Goal: Information Seeking & Learning: Learn about a topic

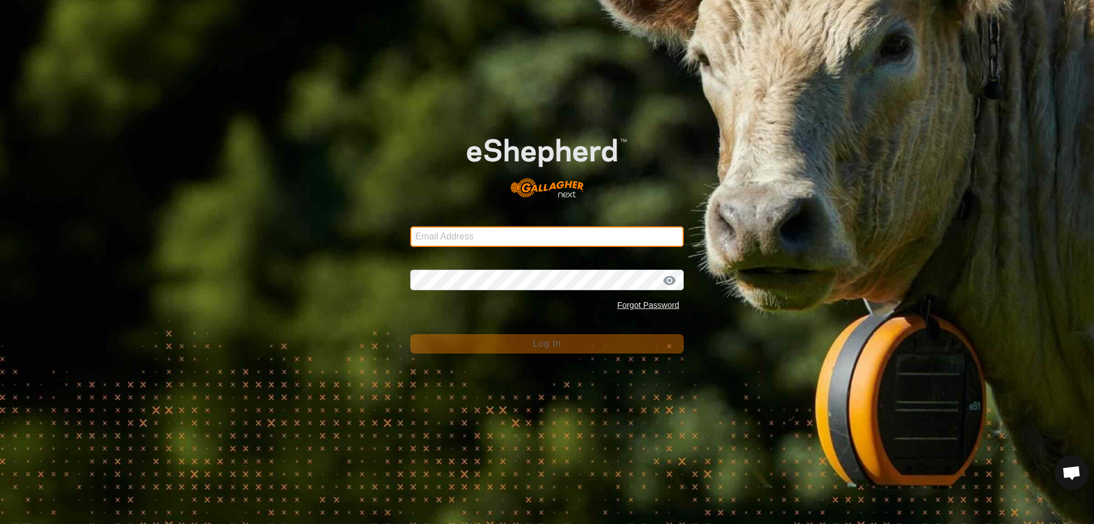
click at [478, 241] on input "Email Address" at bounding box center [547, 236] width 274 height 21
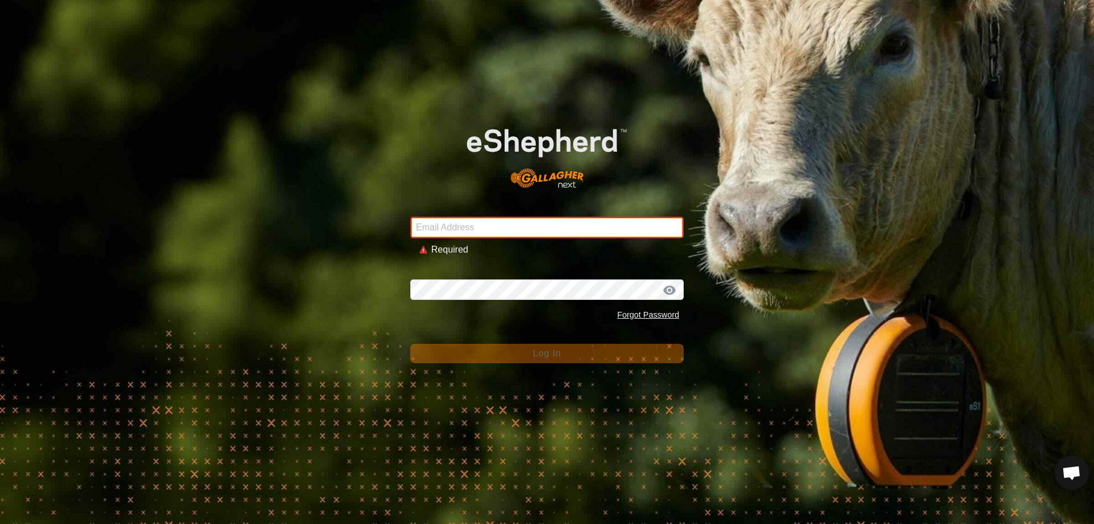
type input "[EMAIL_ADDRESS][DOMAIN_NAME]"
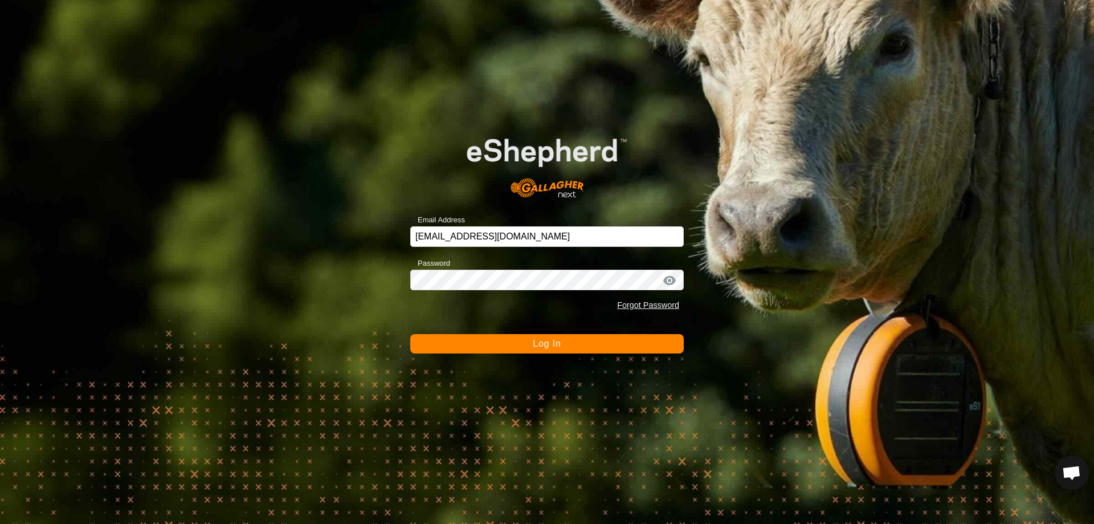
click at [410, 334] on button "Log In" at bounding box center [547, 343] width 274 height 19
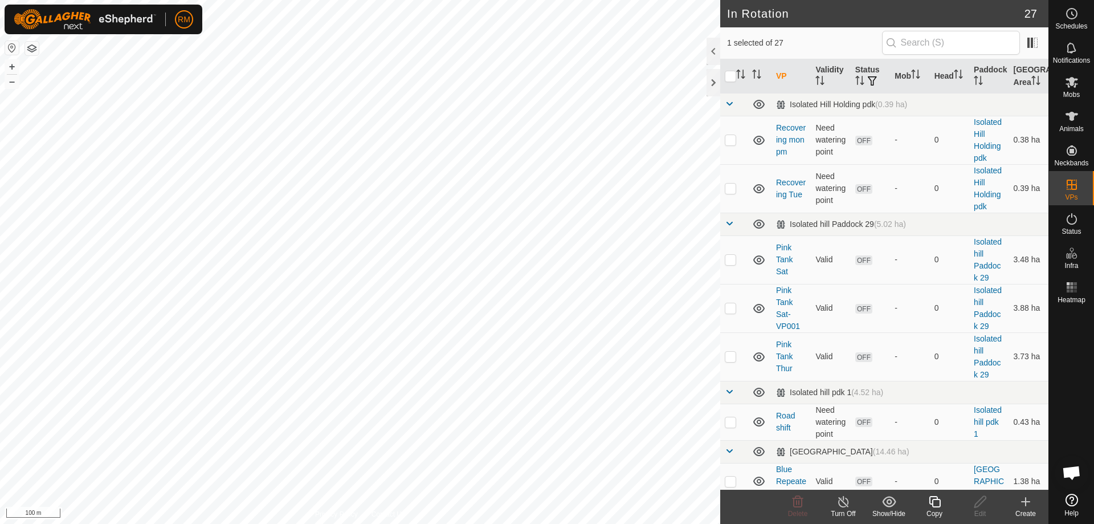
checkbox input "true"
checkbox input "false"
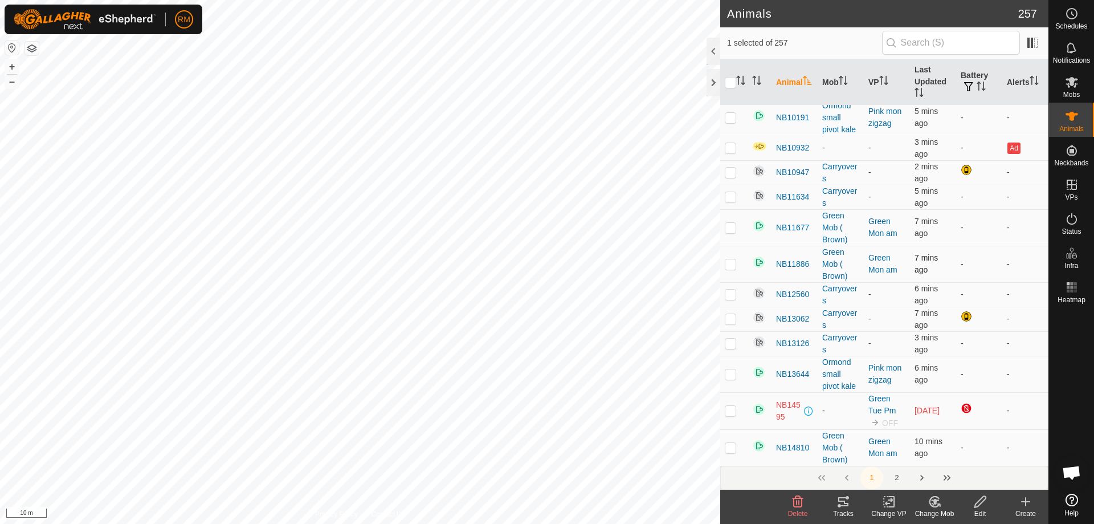
scroll to position [665, 0]
click at [740, 83] on icon "Activate to sort" at bounding box center [740, 80] width 9 height 9
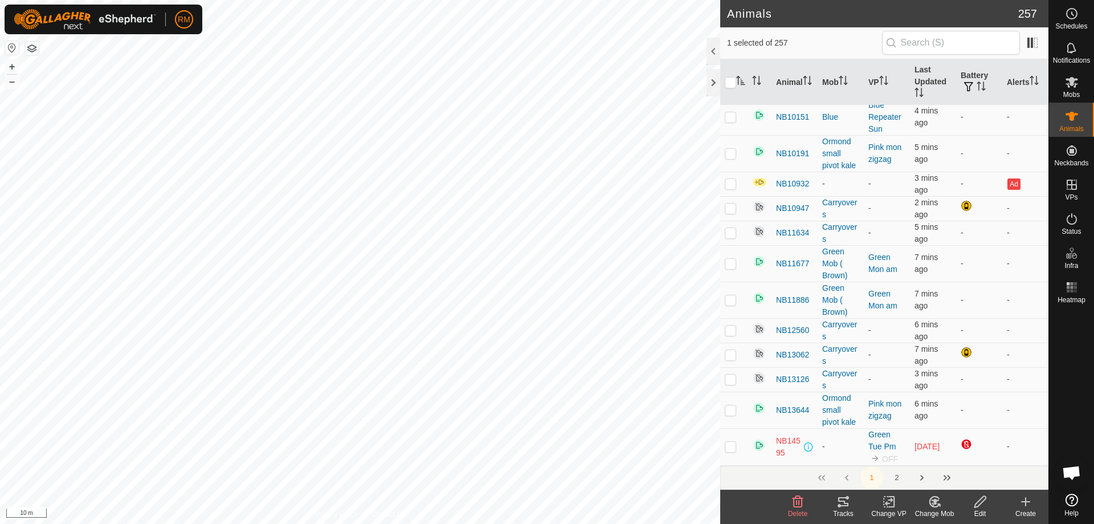
scroll to position [0, 0]
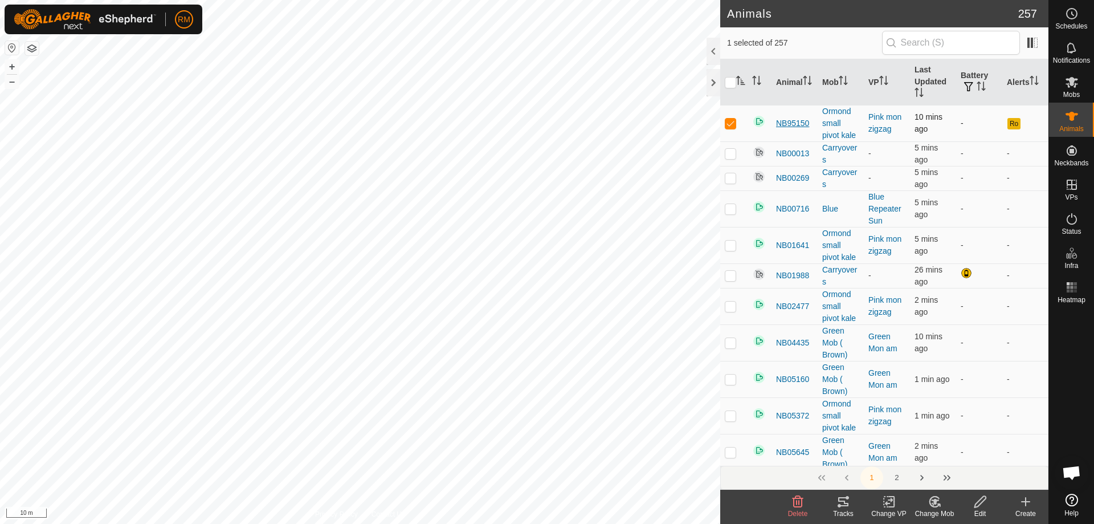
click at [795, 124] on span "NB95150" at bounding box center [792, 123] width 33 height 12
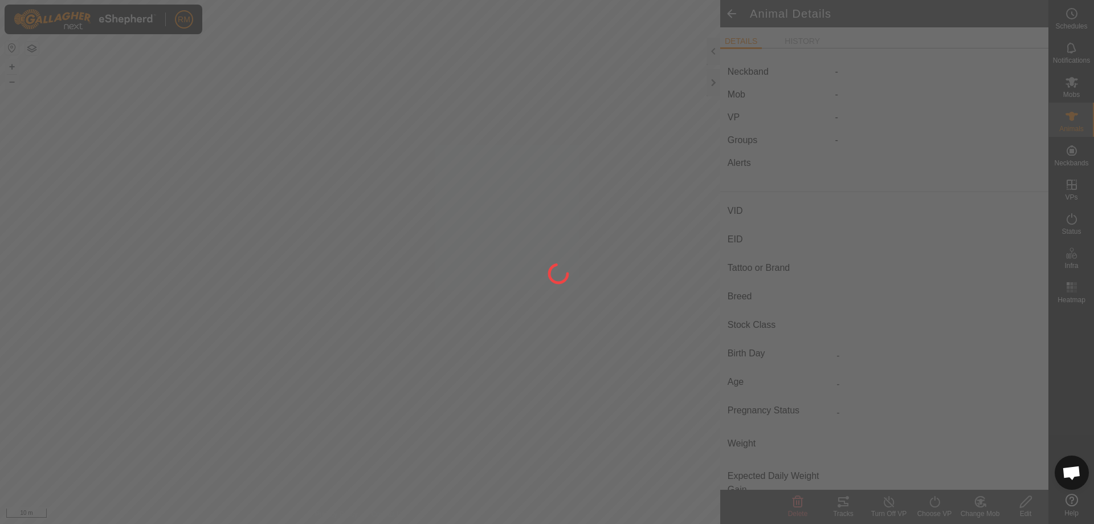
type input "NB95150"
type input "942000052018344"
type input "-"
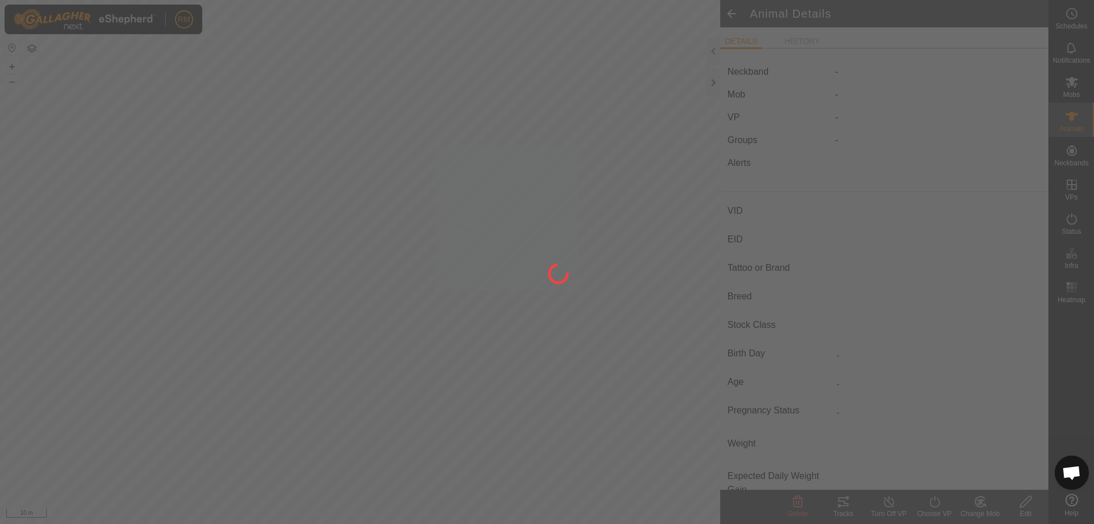
type input "-"
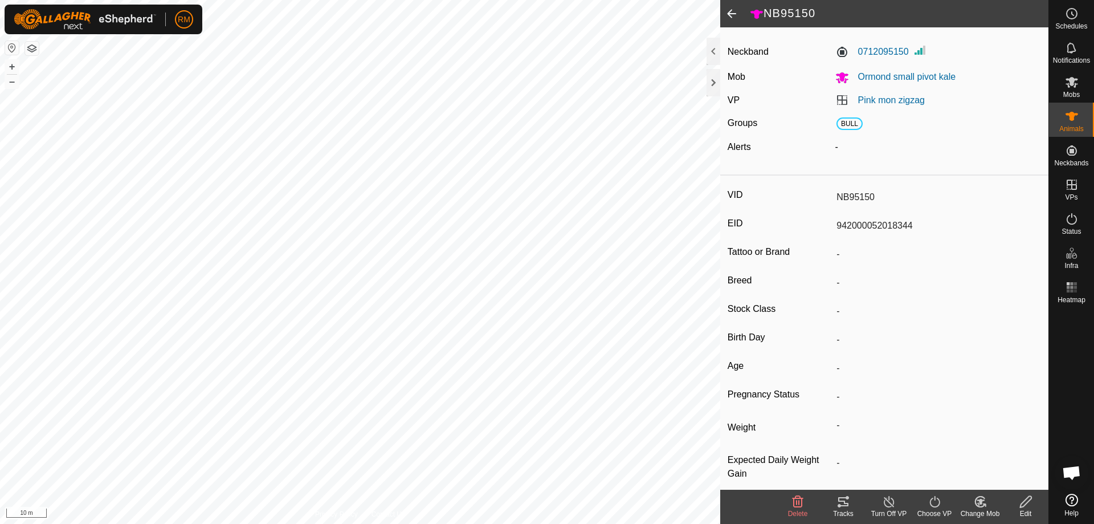
scroll to position [34, 0]
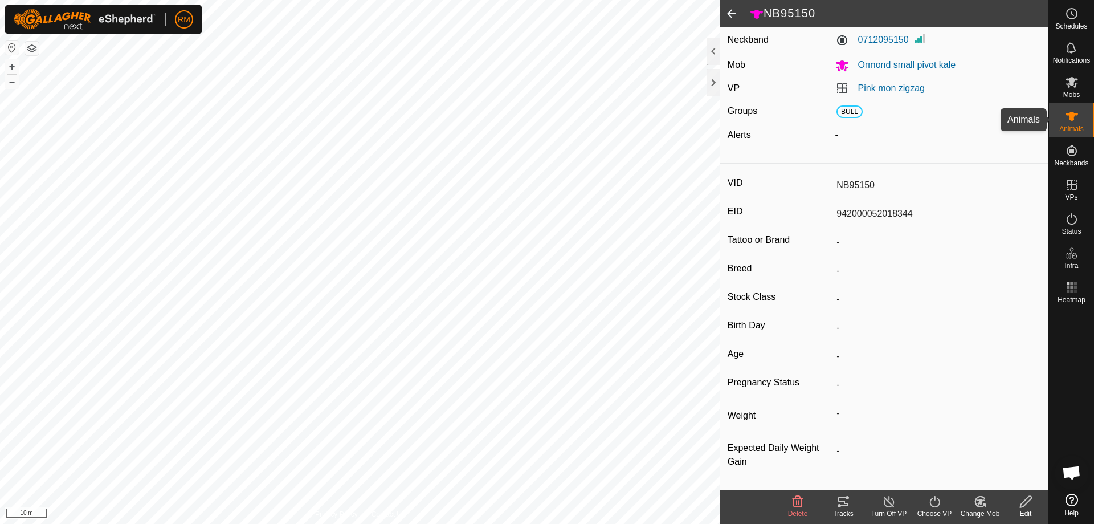
click at [1073, 121] on icon at bounding box center [1072, 116] width 14 height 14
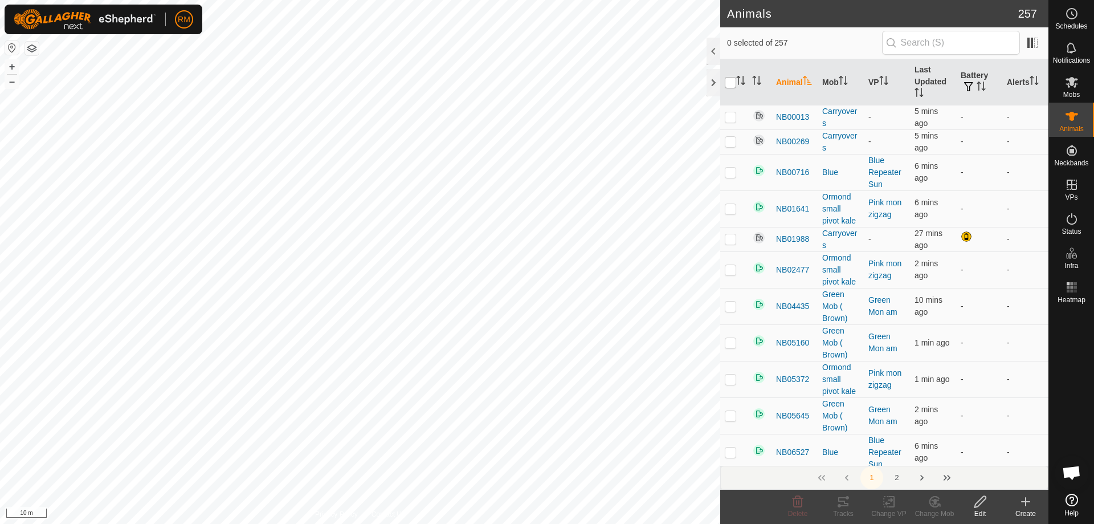
click at [731, 81] on input "checkbox" at bounding box center [730, 82] width 11 height 11
checkbox input "true"
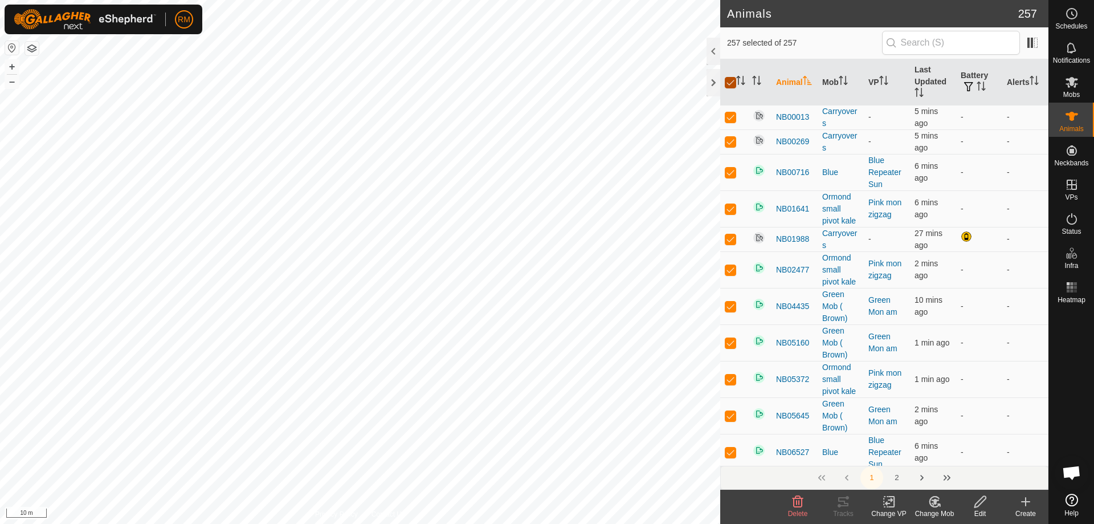
checkbox input "true"
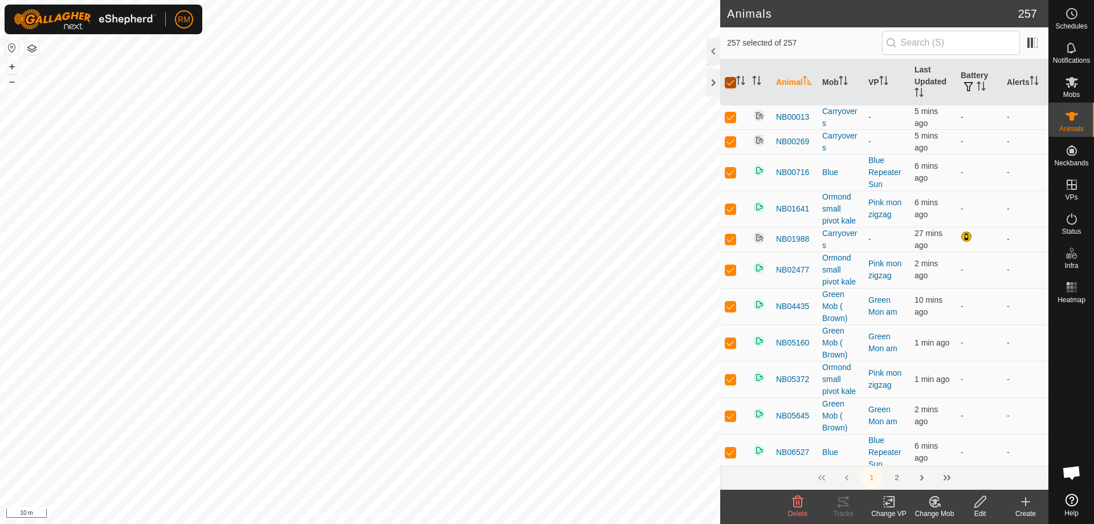
checkbox input "true"
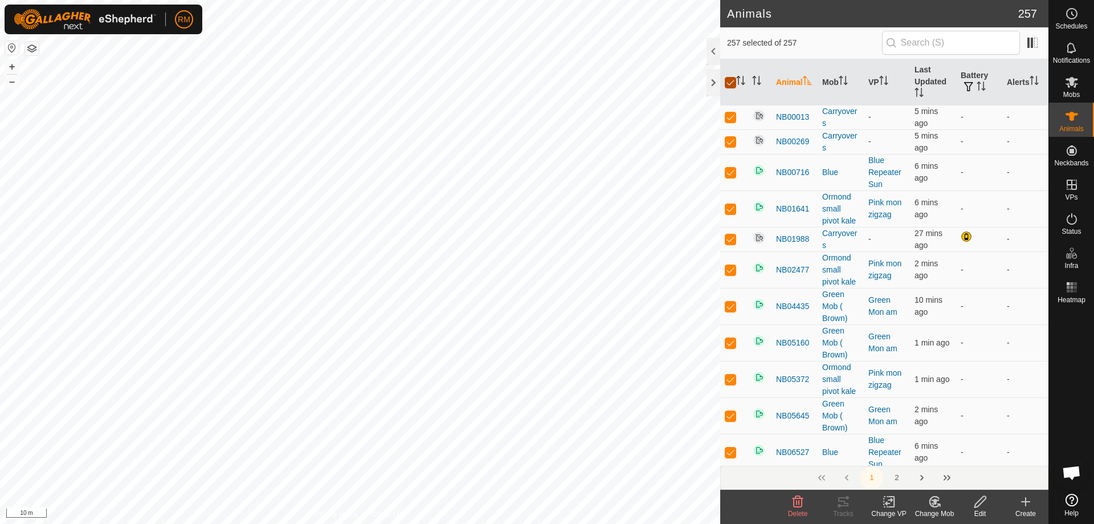
checkbox input "true"
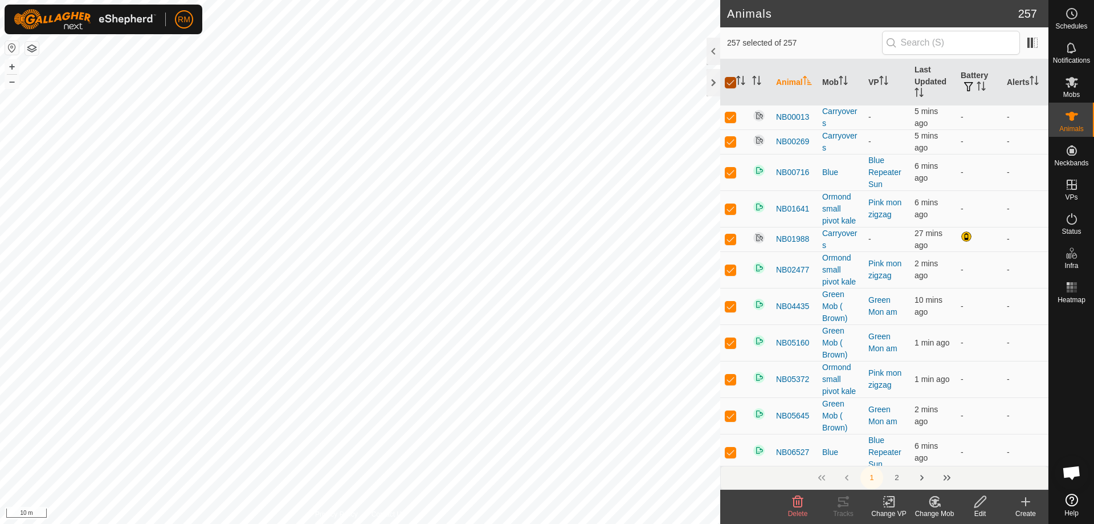
checkbox input "true"
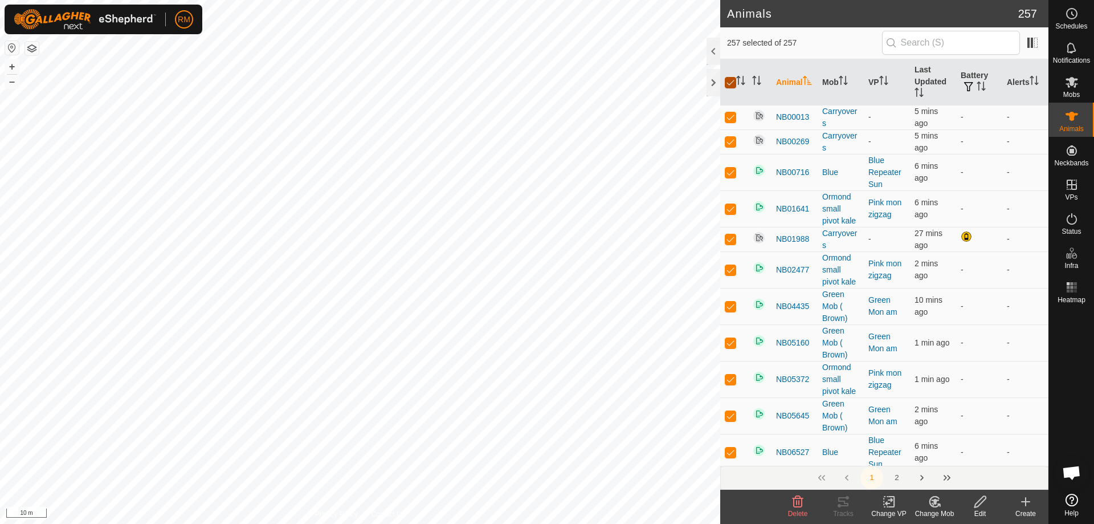
checkbox input "true"
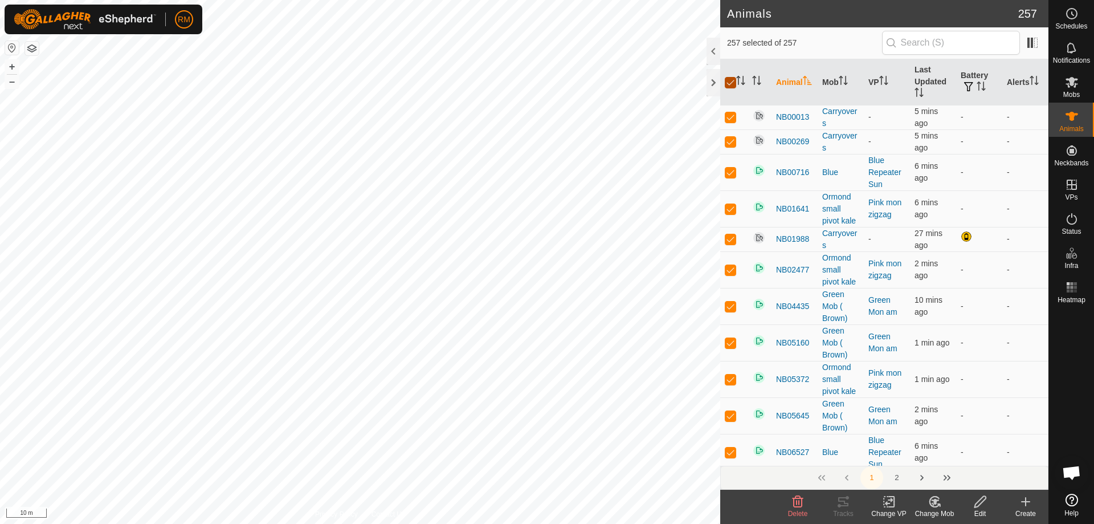
checkbox input "true"
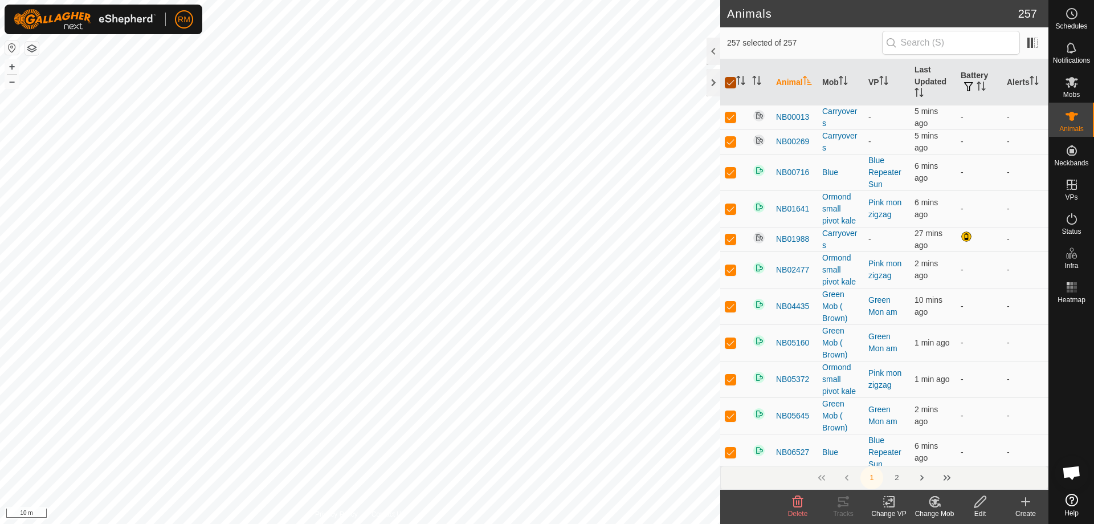
checkbox input "true"
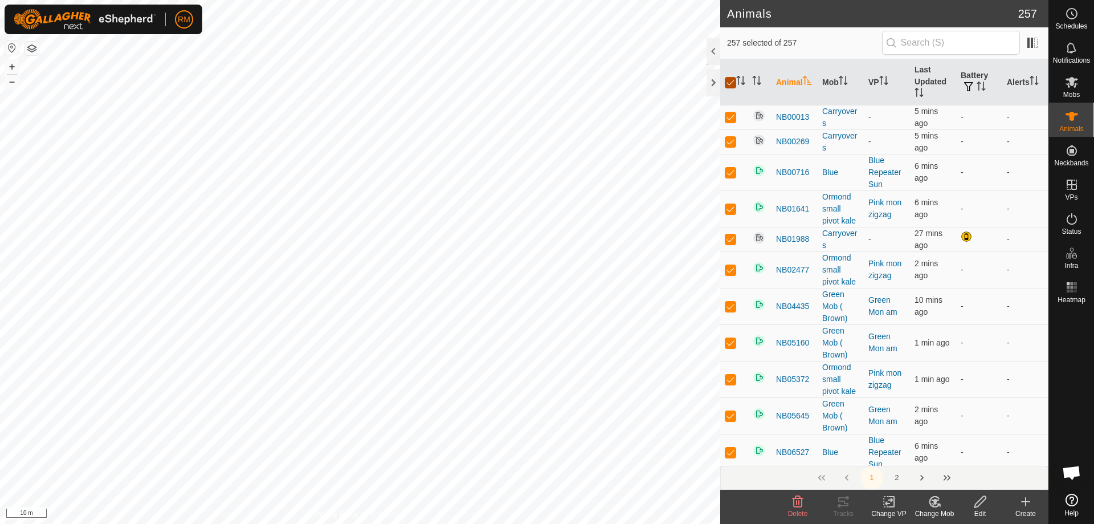
checkbox input "true"
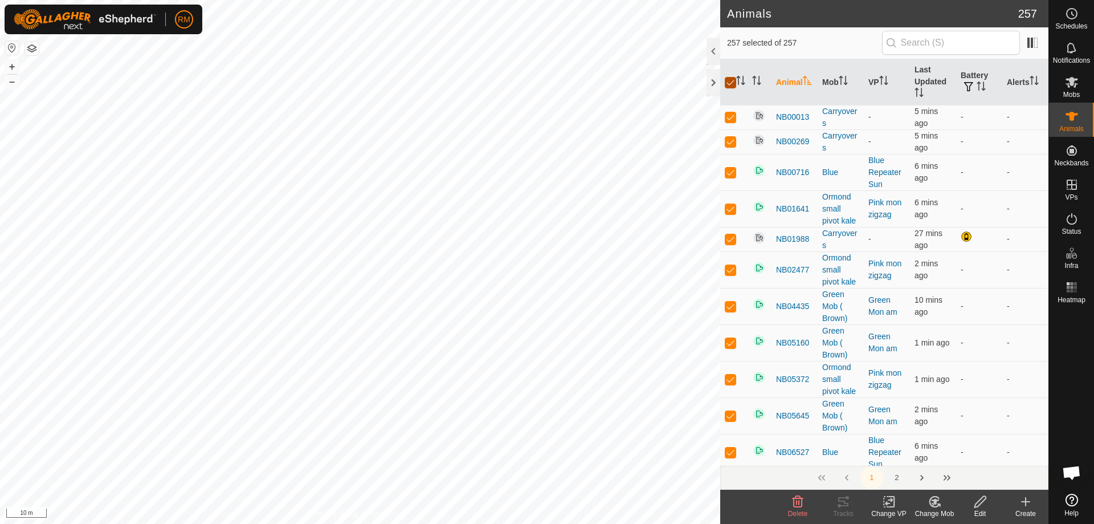
checkbox input "true"
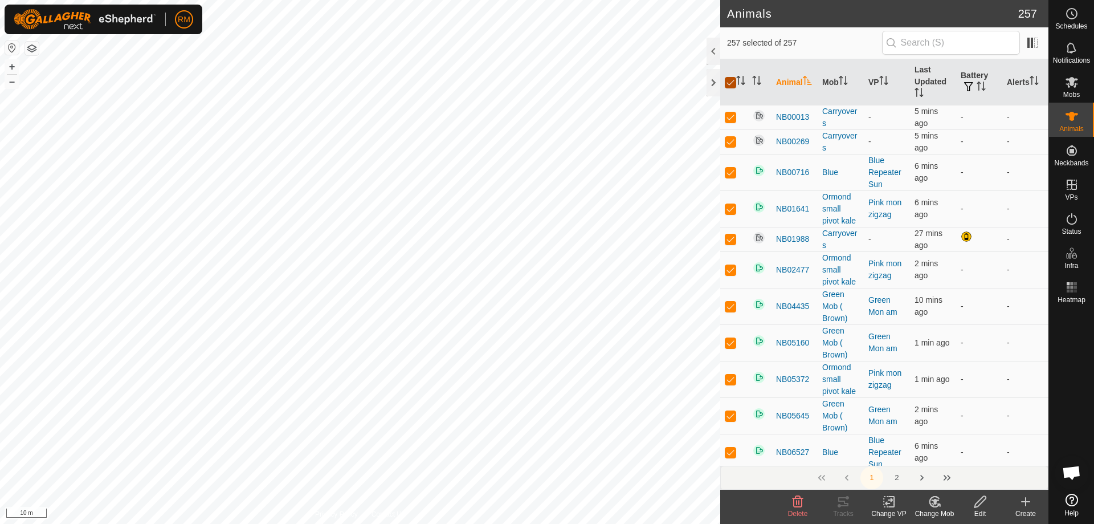
checkbox input "true"
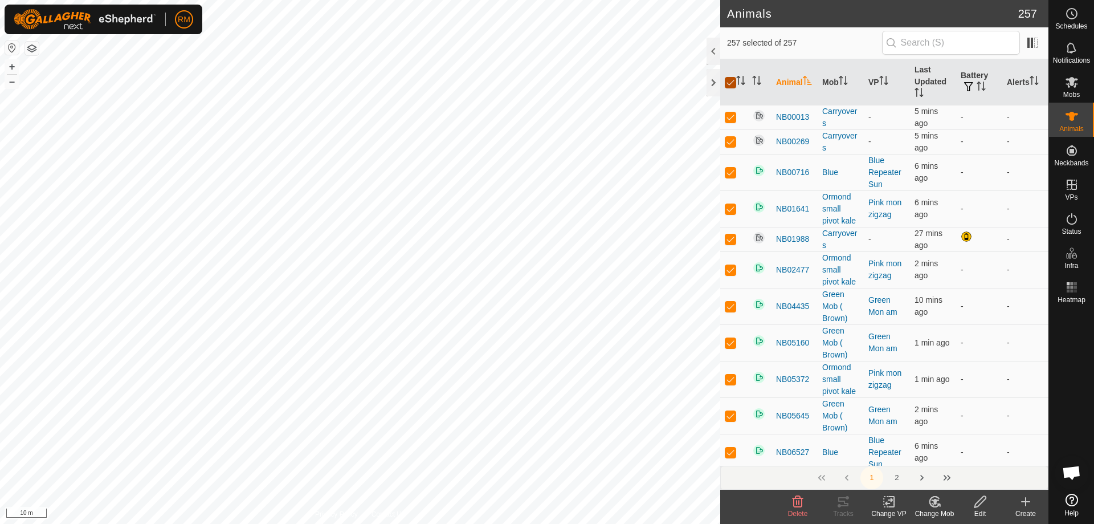
checkbox input "true"
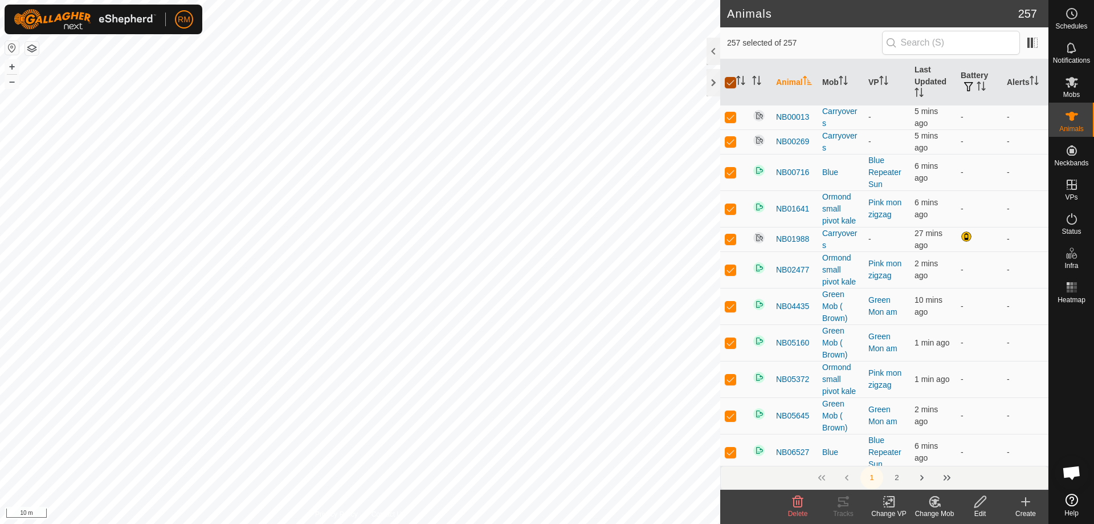
checkbox input "true"
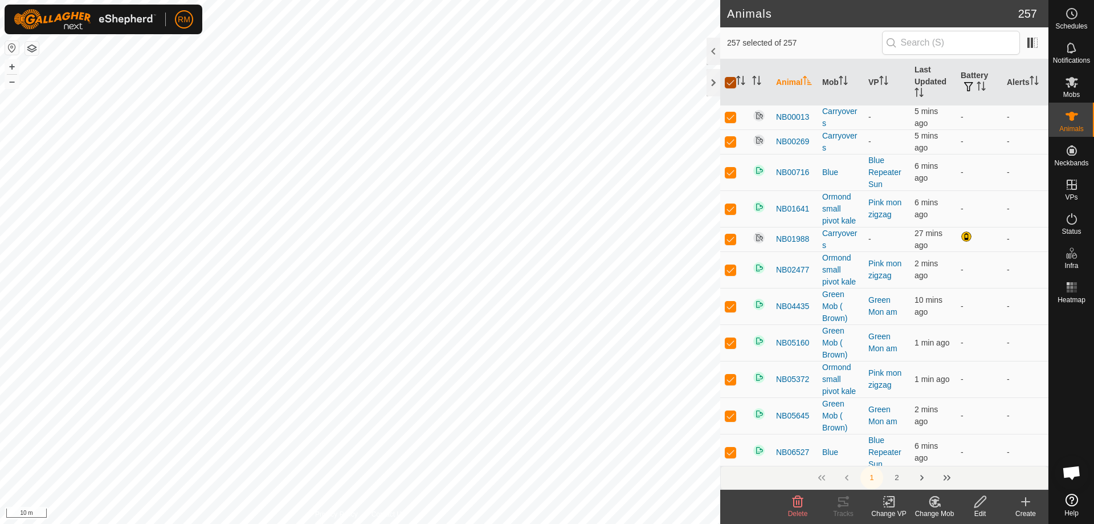
checkbox input "true"
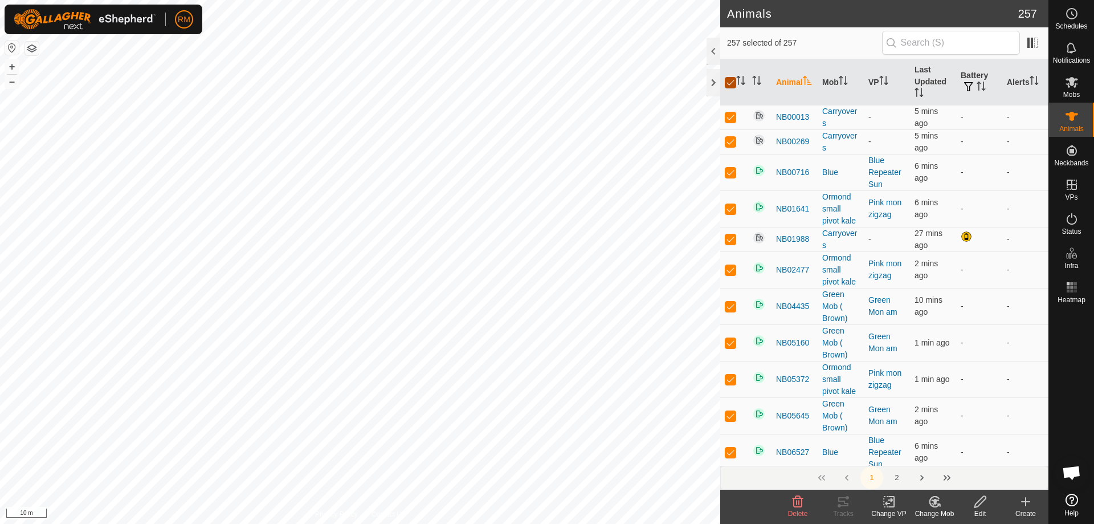
checkbox input "true"
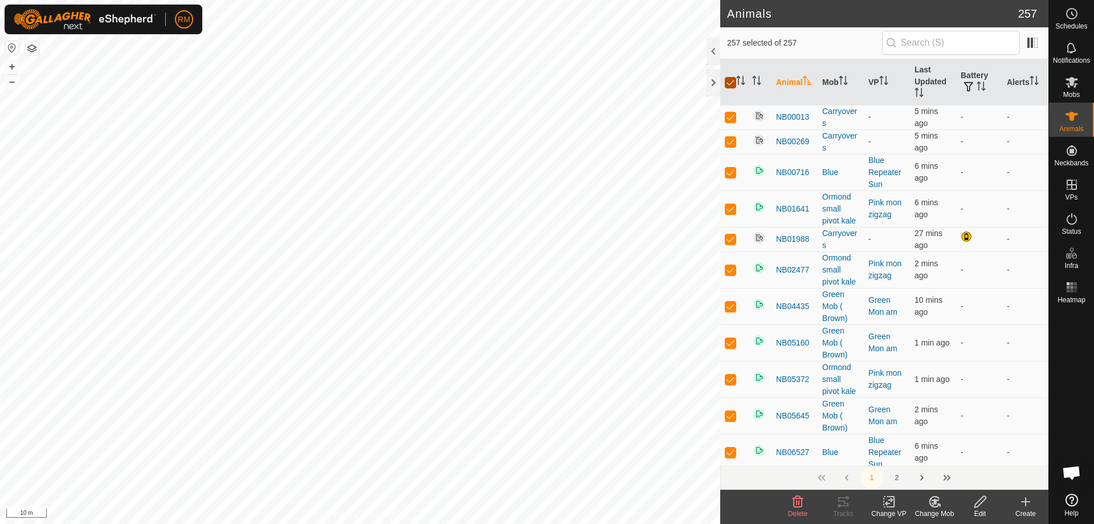
checkbox input "true"
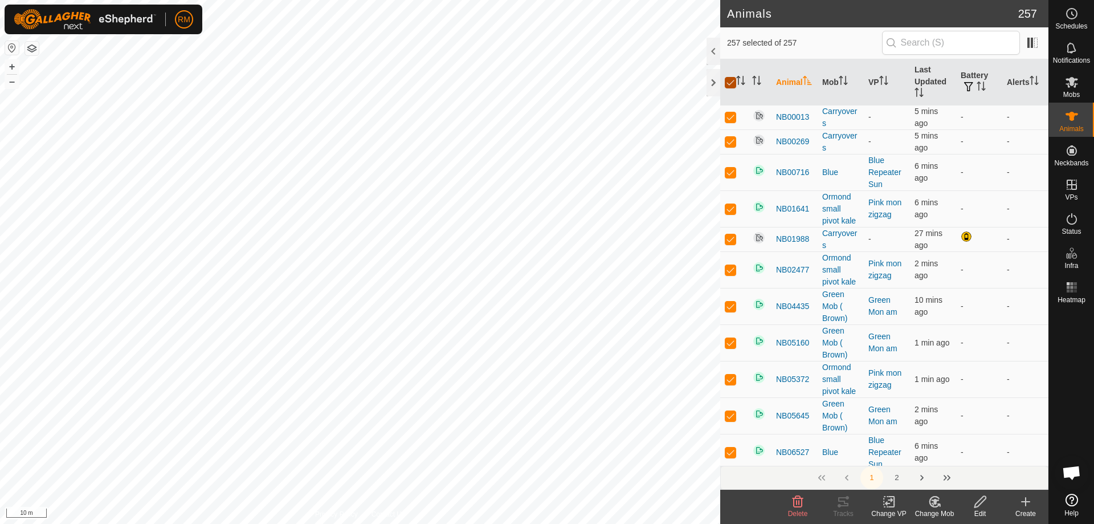
checkbox input "true"
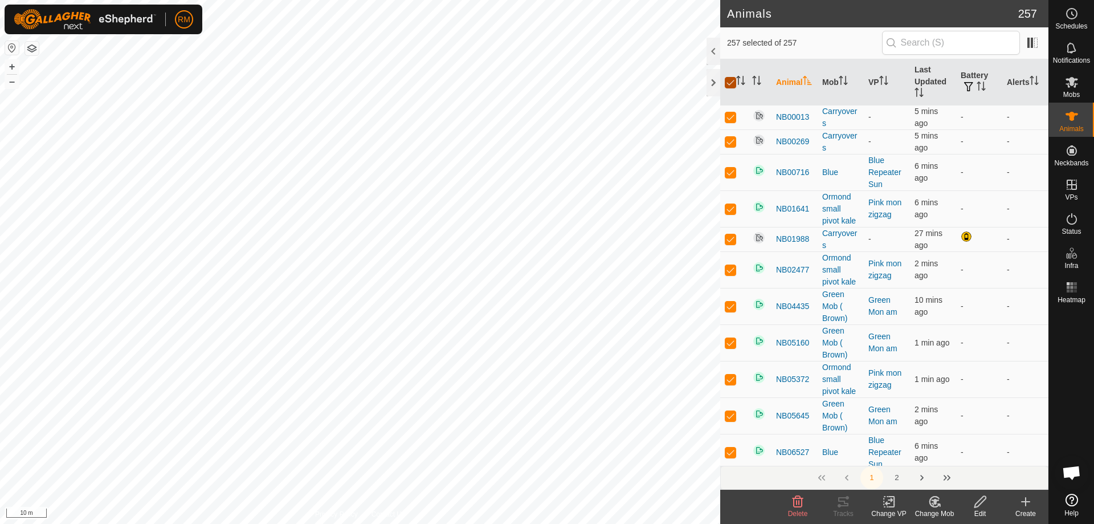
checkbox input "true"
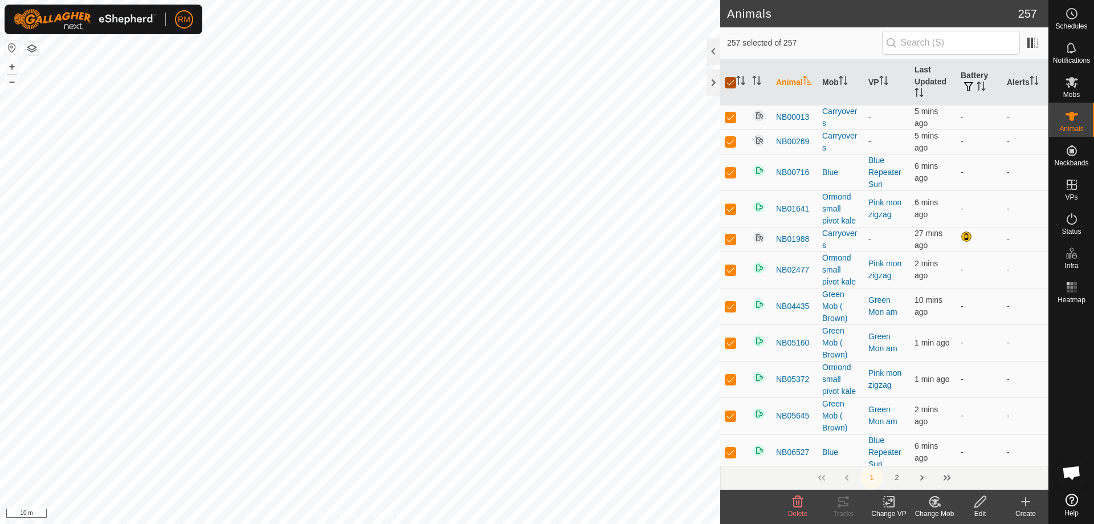
checkbox input "true"
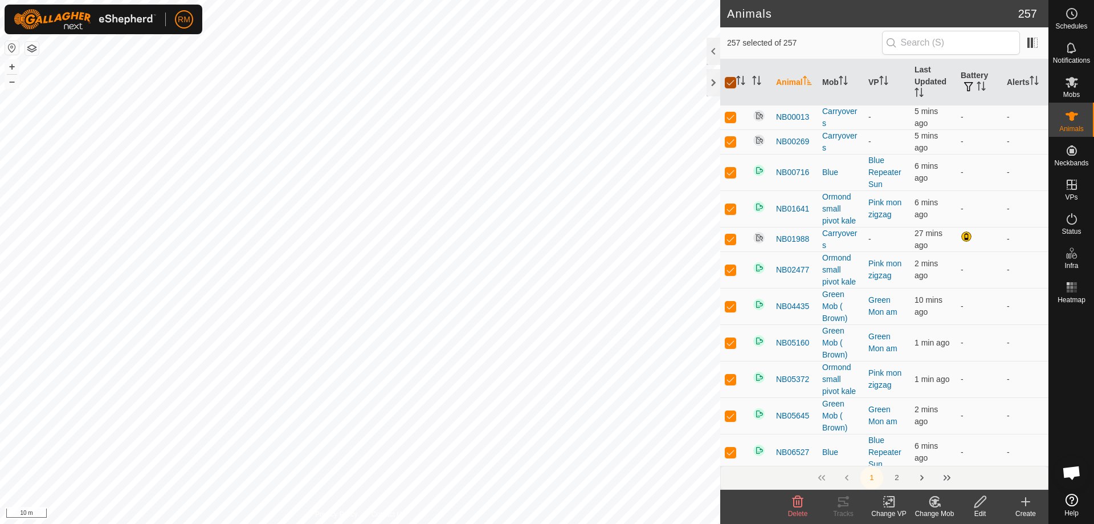
checkbox input "true"
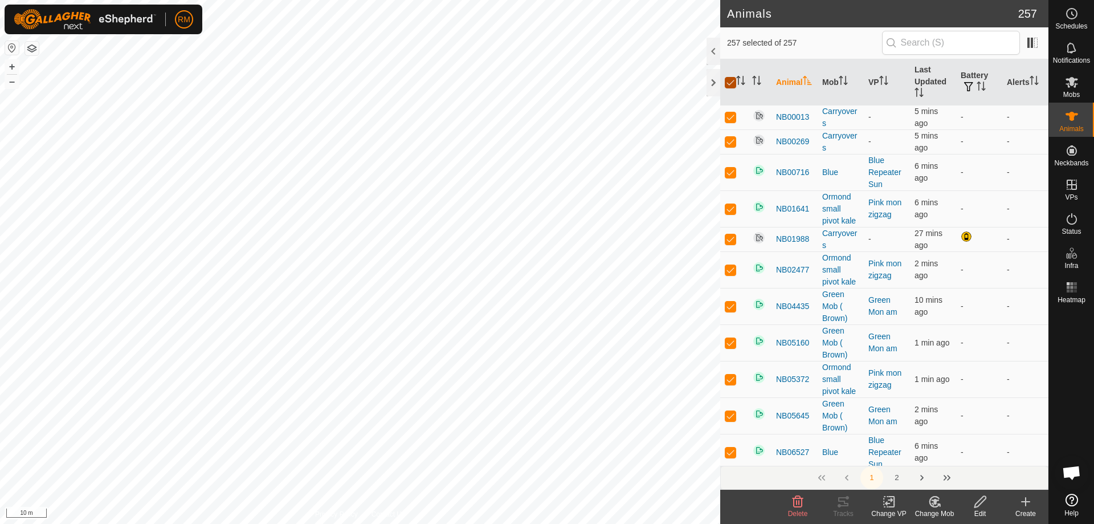
checkbox input "true"
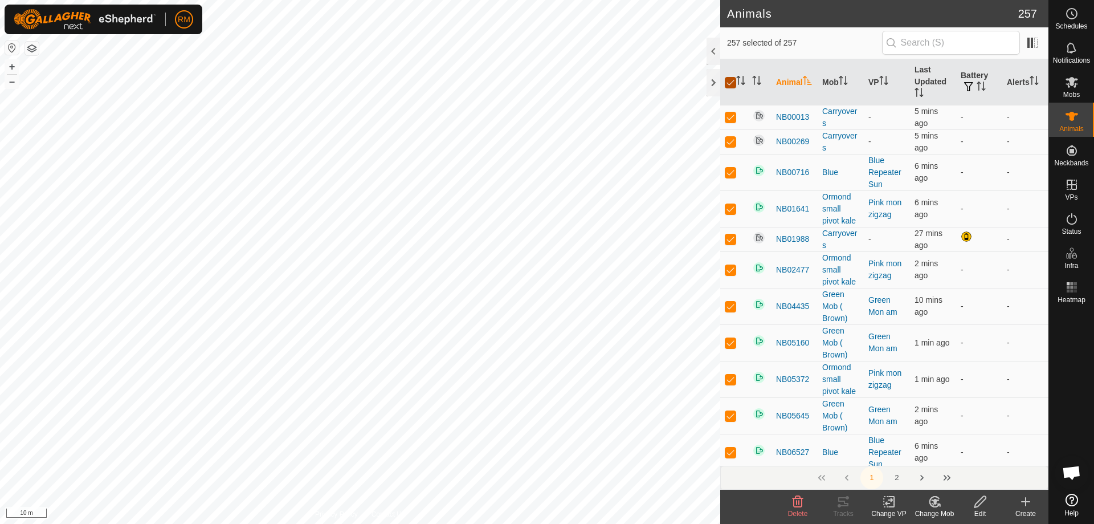
checkbox input "true"
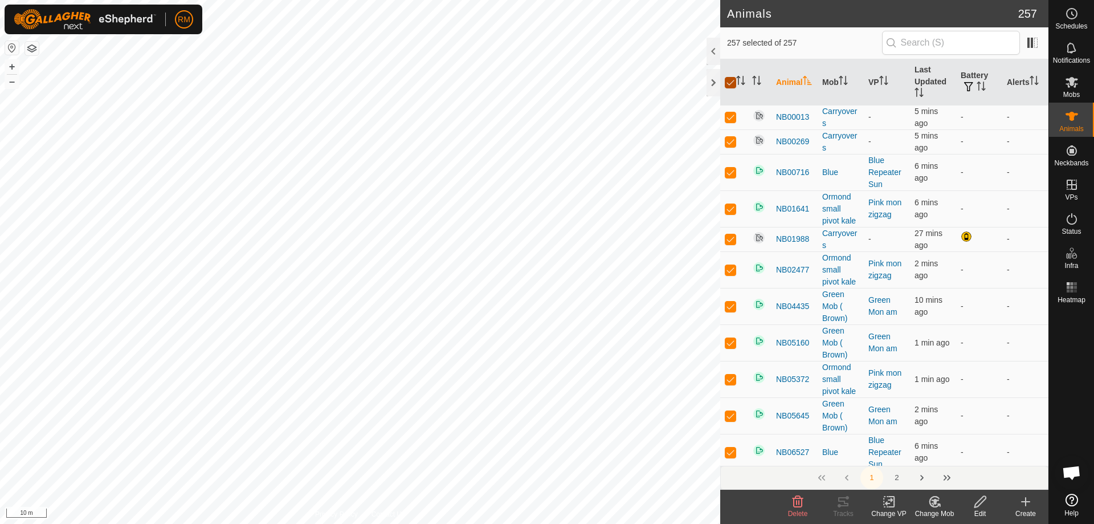
checkbox input "true"
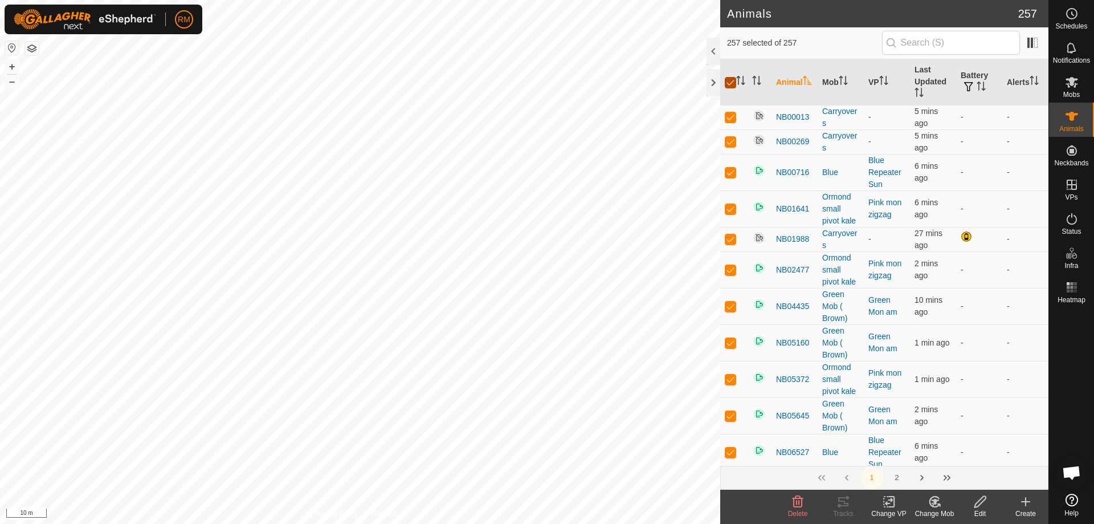
checkbox input "true"
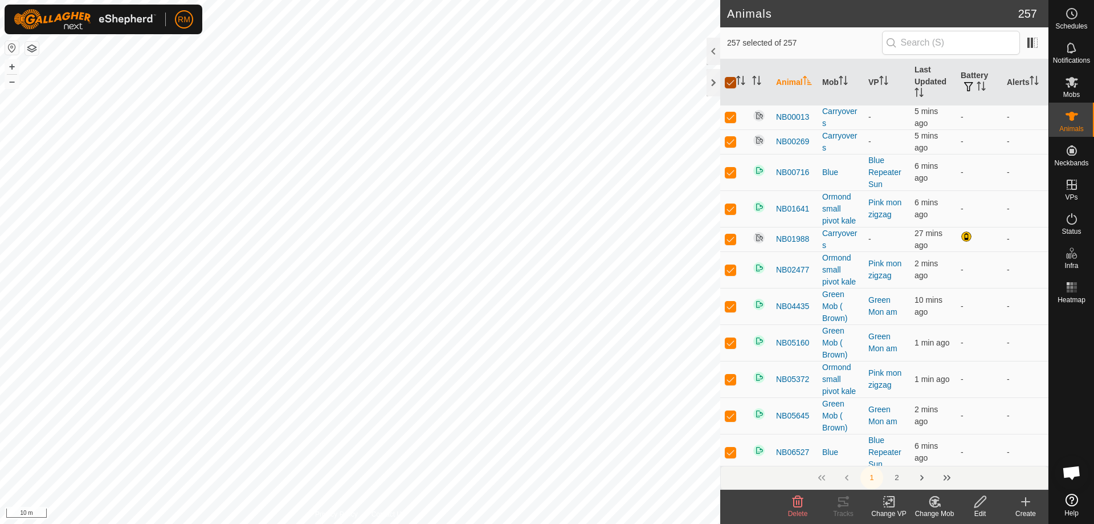
checkbox input "true"
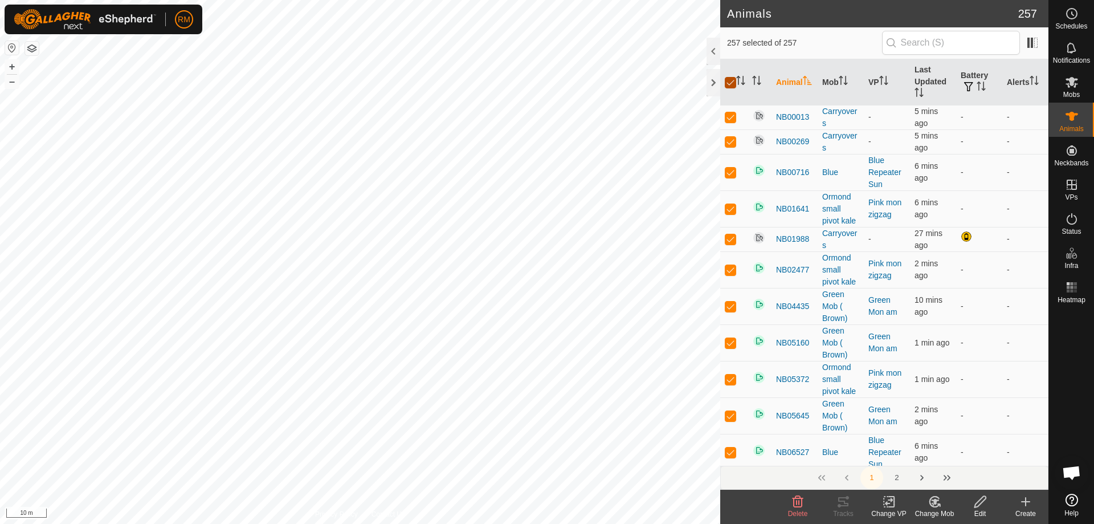
checkbox input "true"
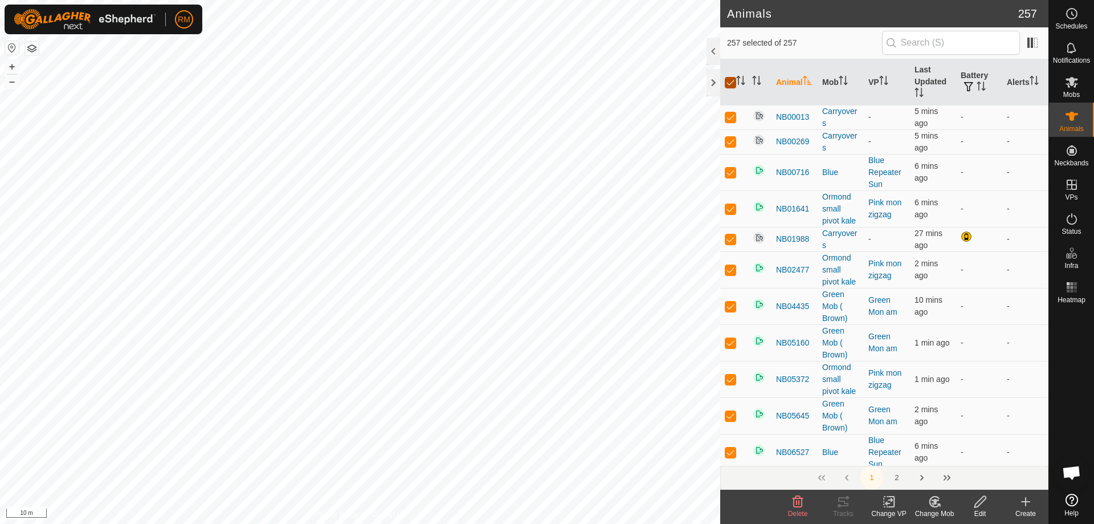
checkbox input "true"
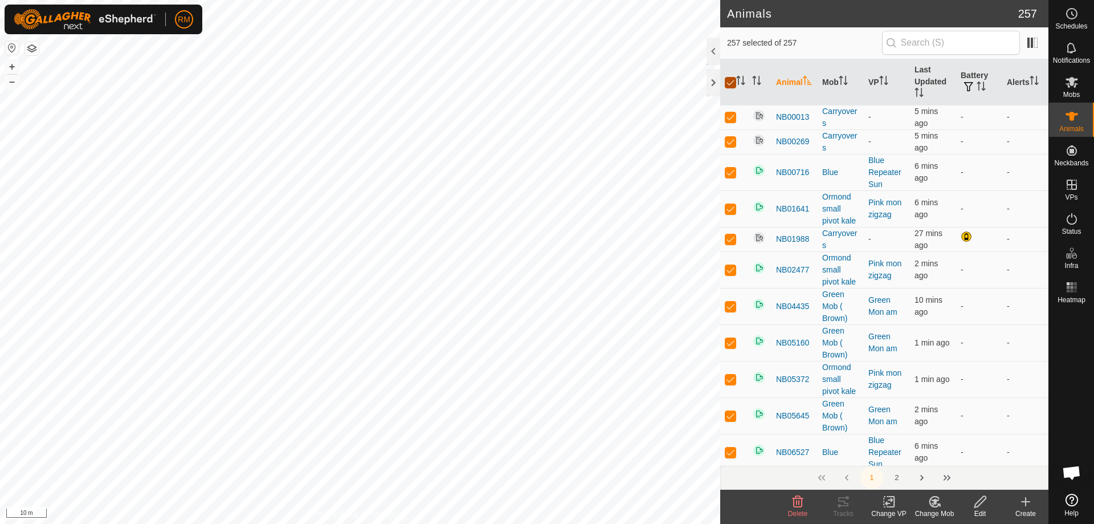
checkbox input "true"
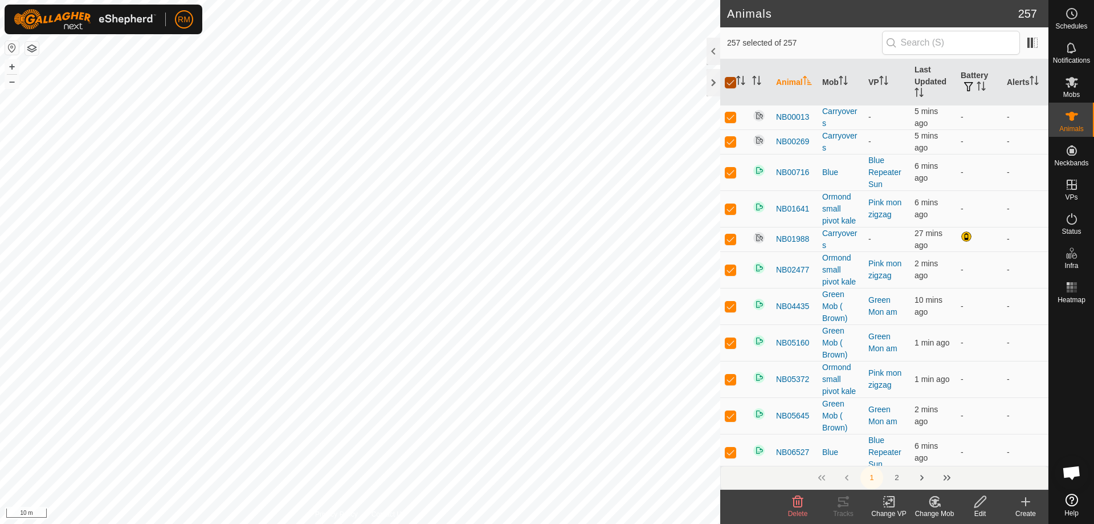
checkbox input "true"
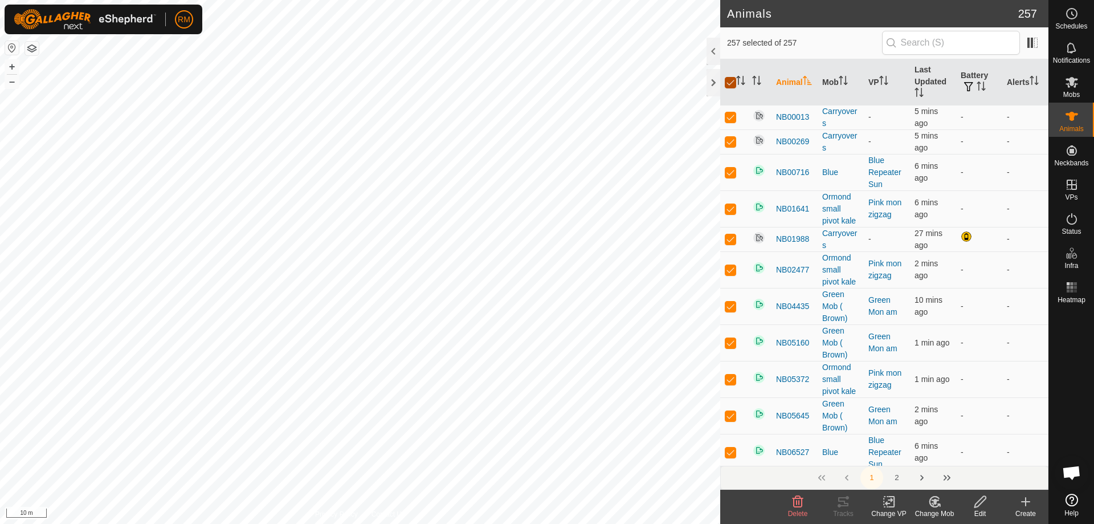
checkbox input "true"
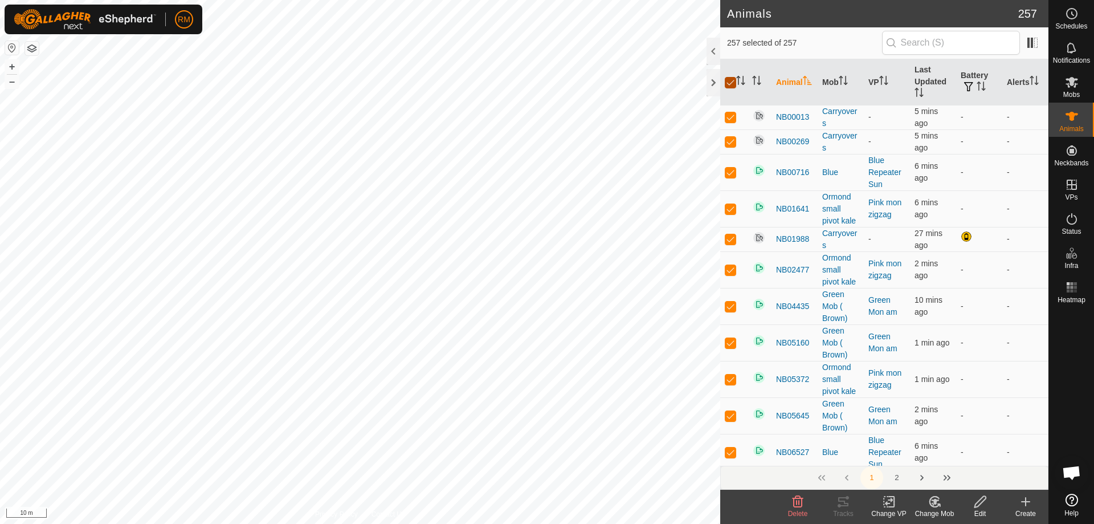
checkbox input "true"
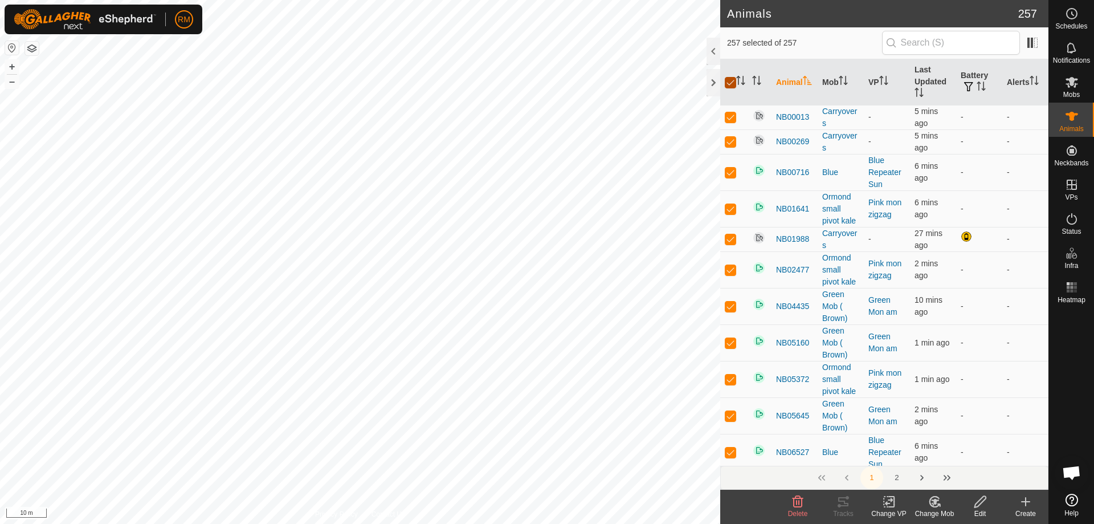
checkbox input "true"
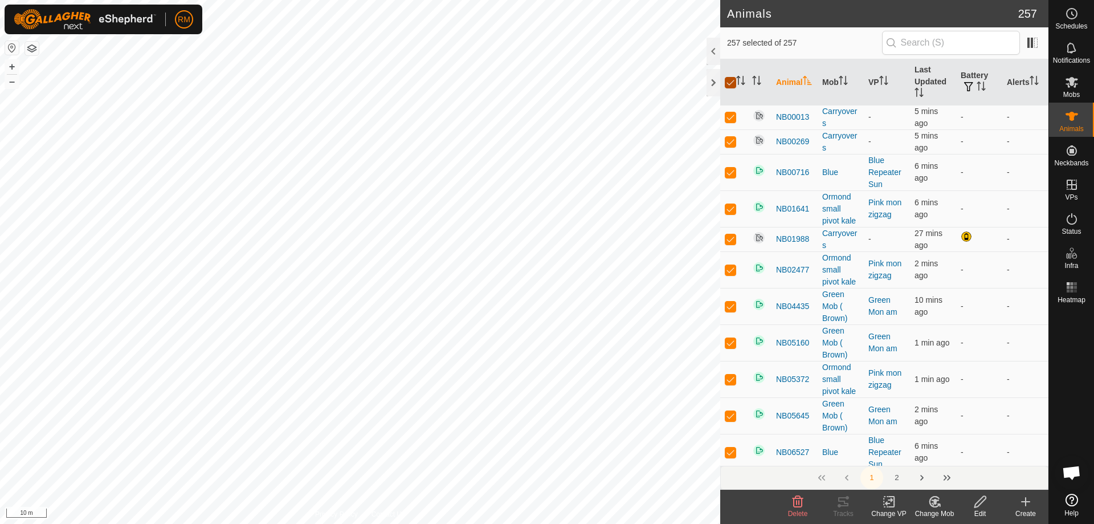
checkbox input "true"
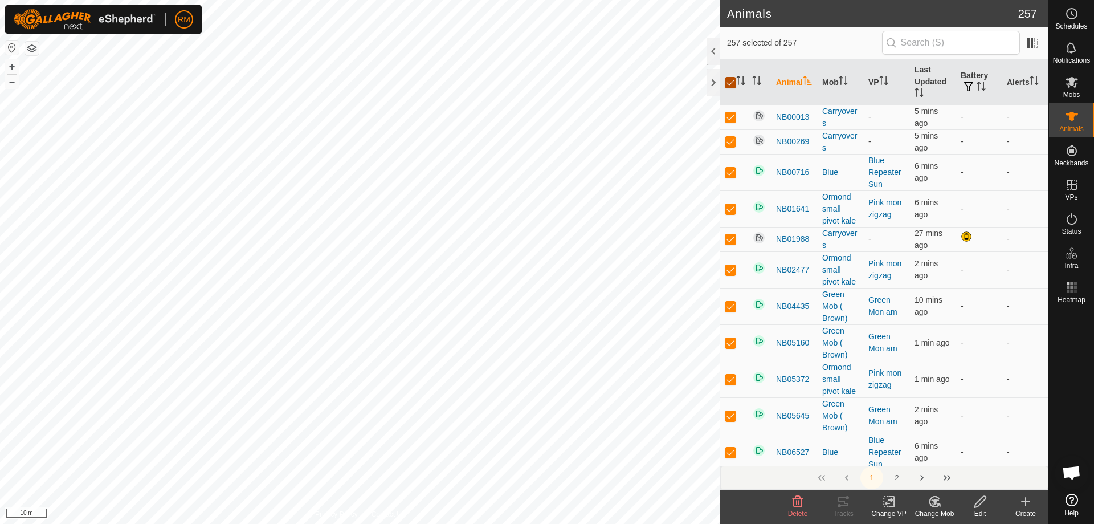
checkbox input "true"
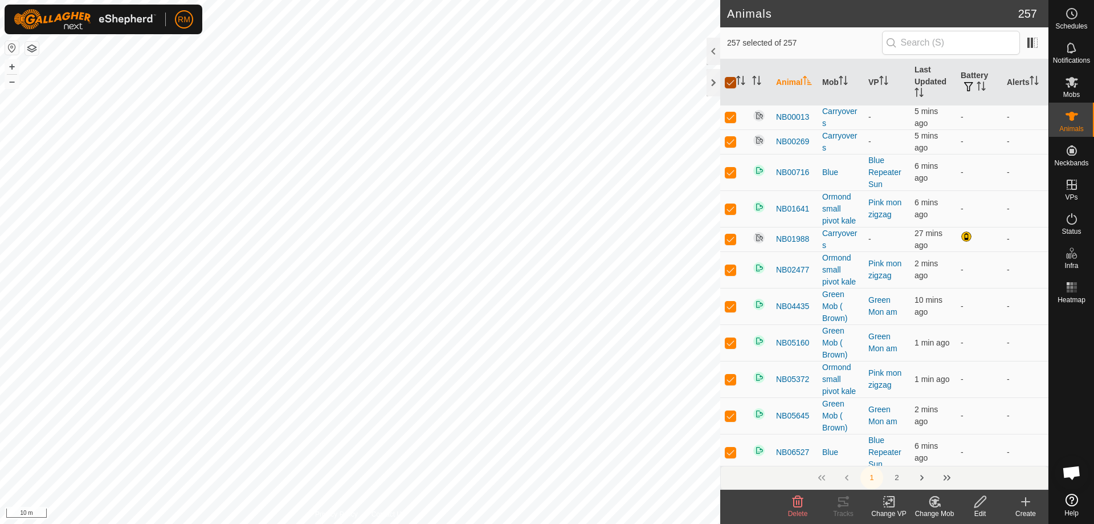
checkbox input "true"
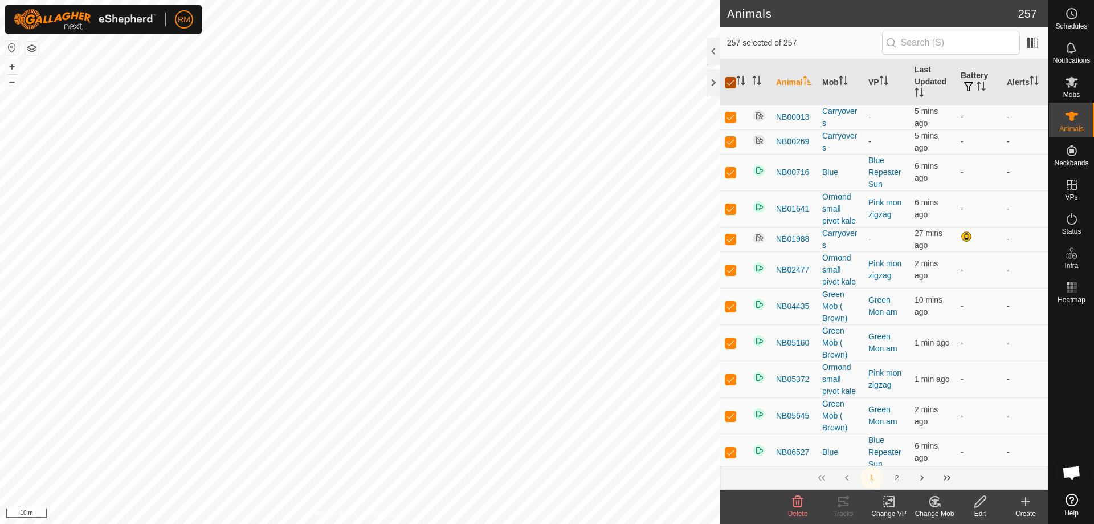
checkbox input "true"
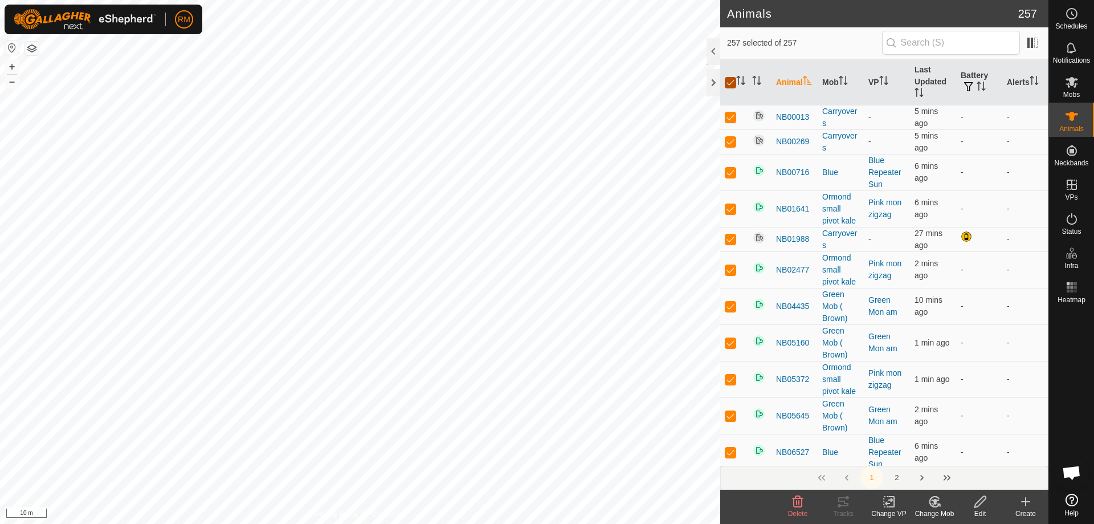
checkbox input "true"
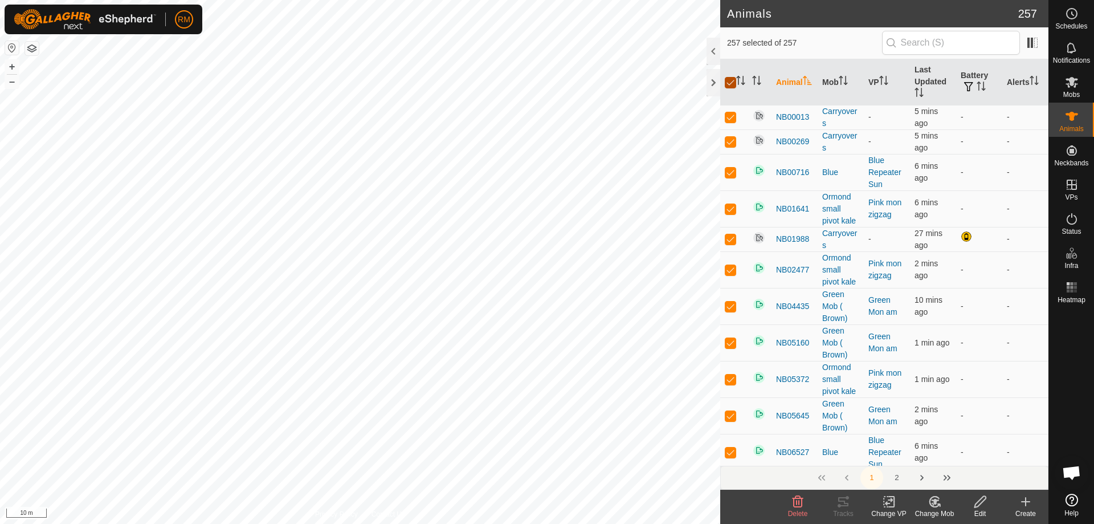
checkbox input "true"
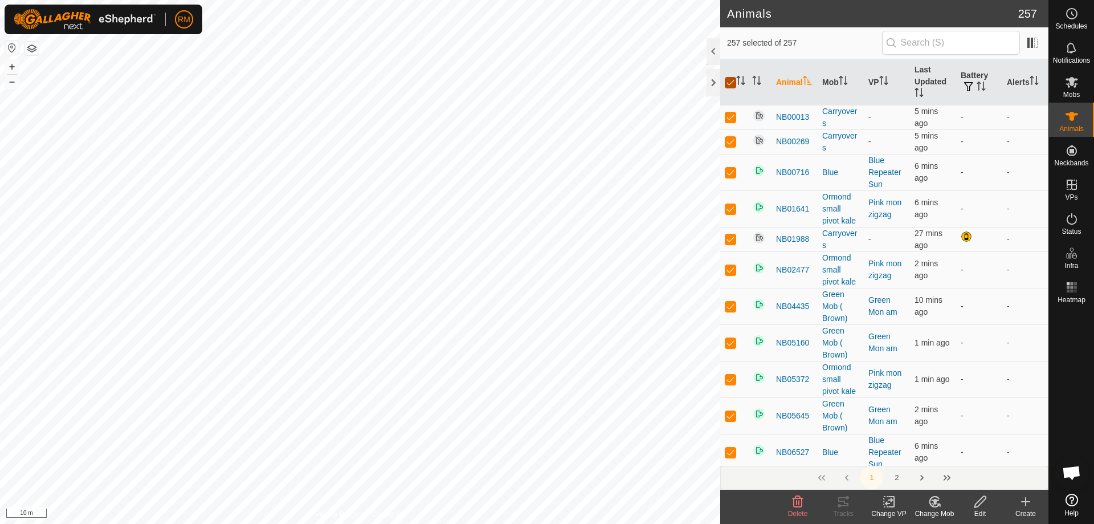
checkbox input "true"
click at [733, 84] on input "checkbox" at bounding box center [730, 82] width 11 height 11
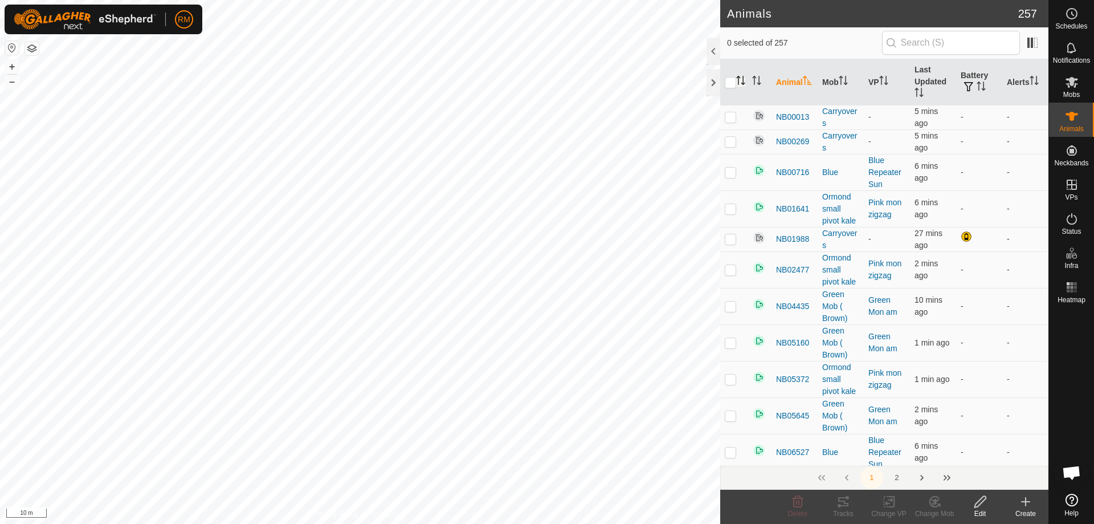
click at [740, 84] on icon "Activate to sort" at bounding box center [740, 80] width 9 height 9
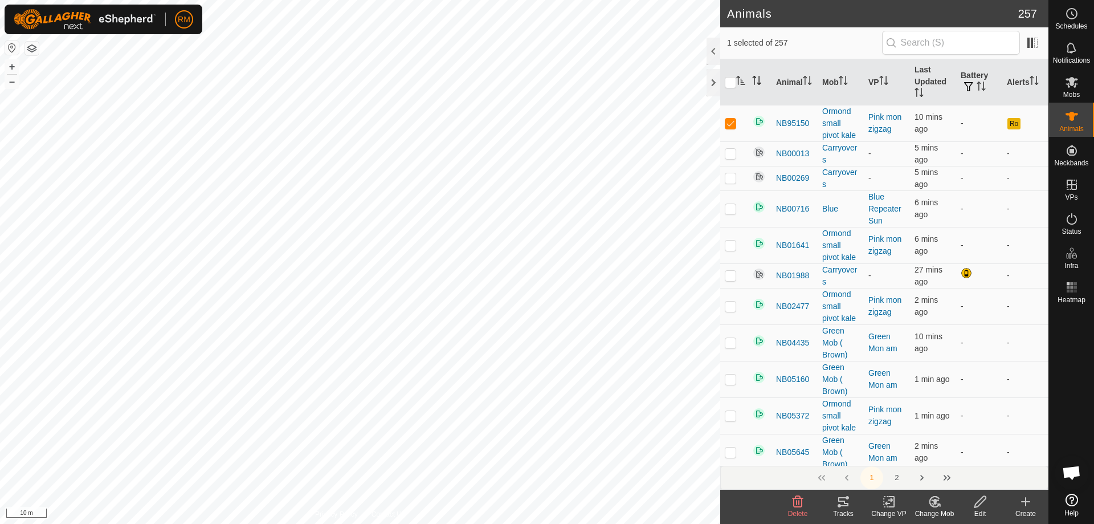
click at [758, 83] on icon "Activate to sort" at bounding box center [760, 84] width 4 height 2
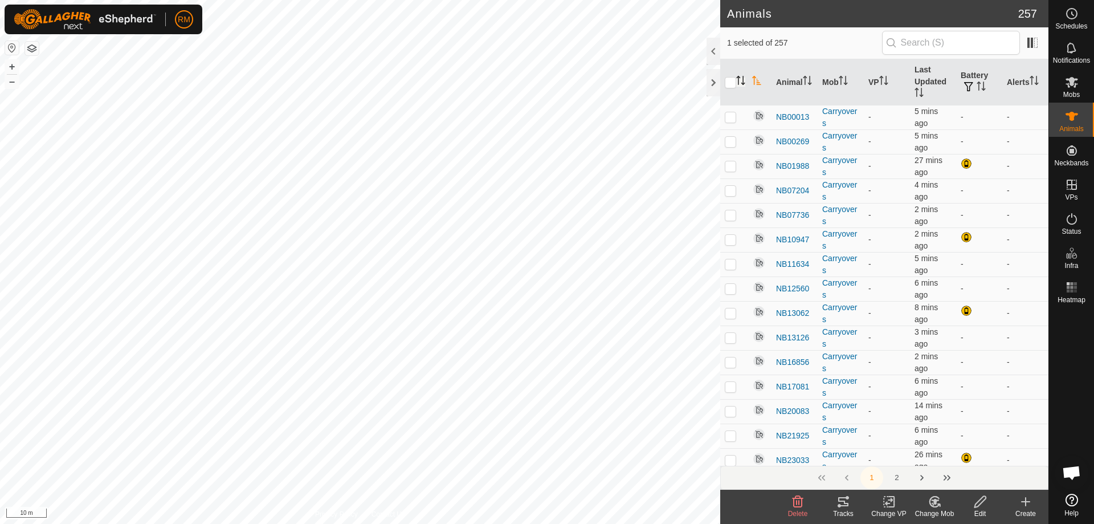
click at [740, 83] on icon "Activate to sort" at bounding box center [740, 80] width 9 height 9
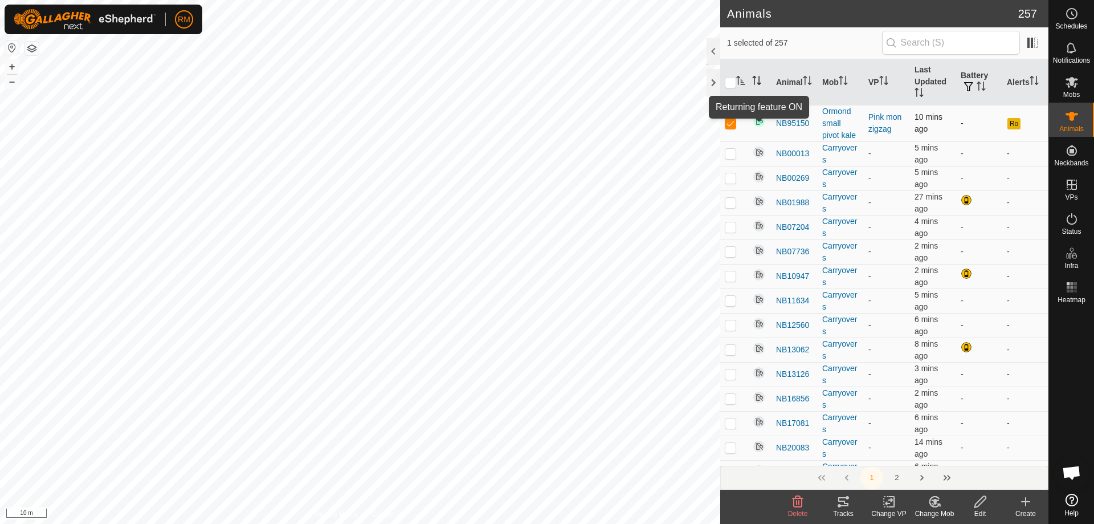
click at [755, 121] on img at bounding box center [759, 122] width 14 height 14
click at [919, 119] on span "10 mins ago" at bounding box center [929, 122] width 28 height 21
click at [831, 122] on div "Ormond small pivot kale" at bounding box center [841, 123] width 37 height 36
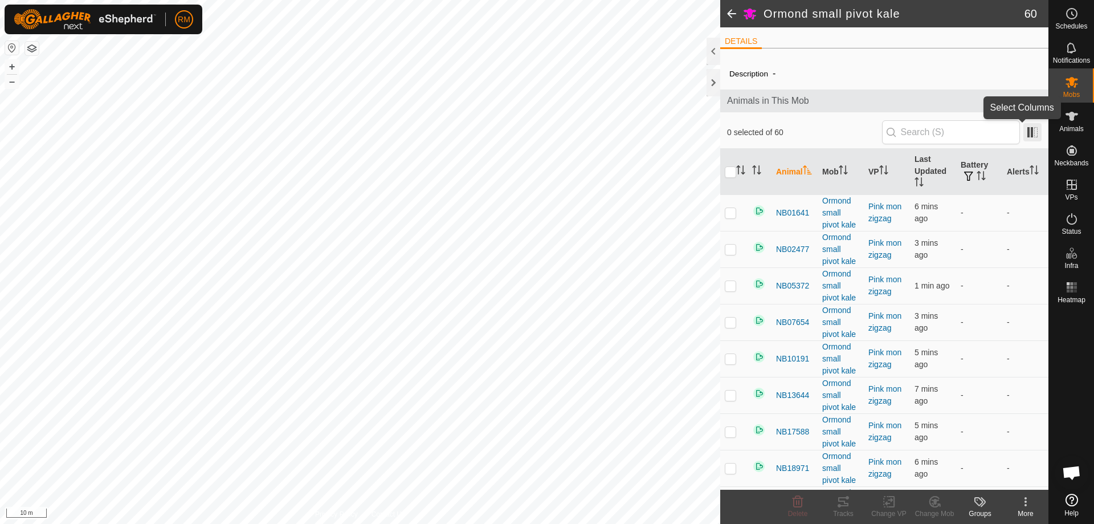
click at [1024, 128] on span at bounding box center [1033, 132] width 18 height 18
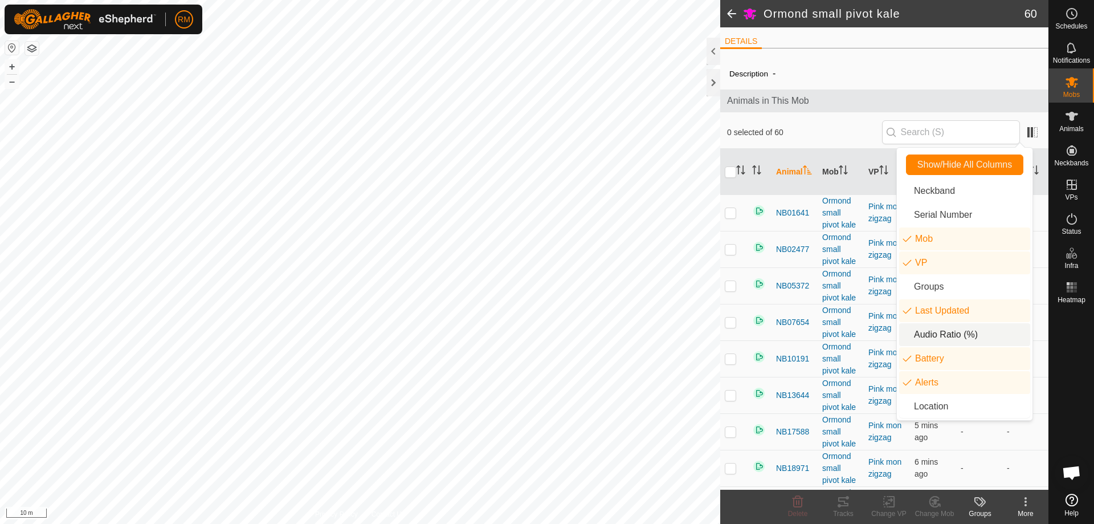
click at [907, 334] on li "Audio Ratio (%)" at bounding box center [964, 334] width 131 height 23
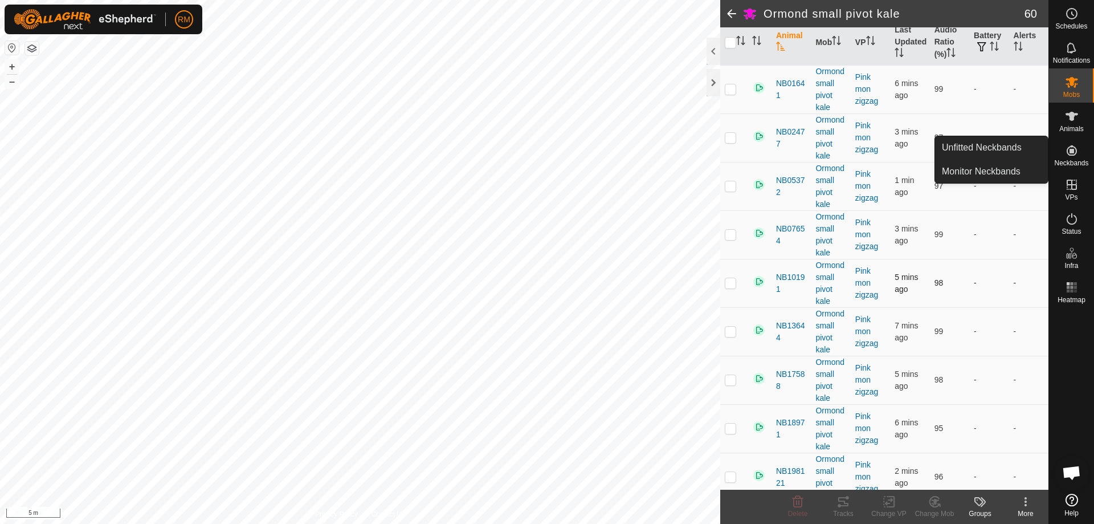
scroll to position [129, 0]
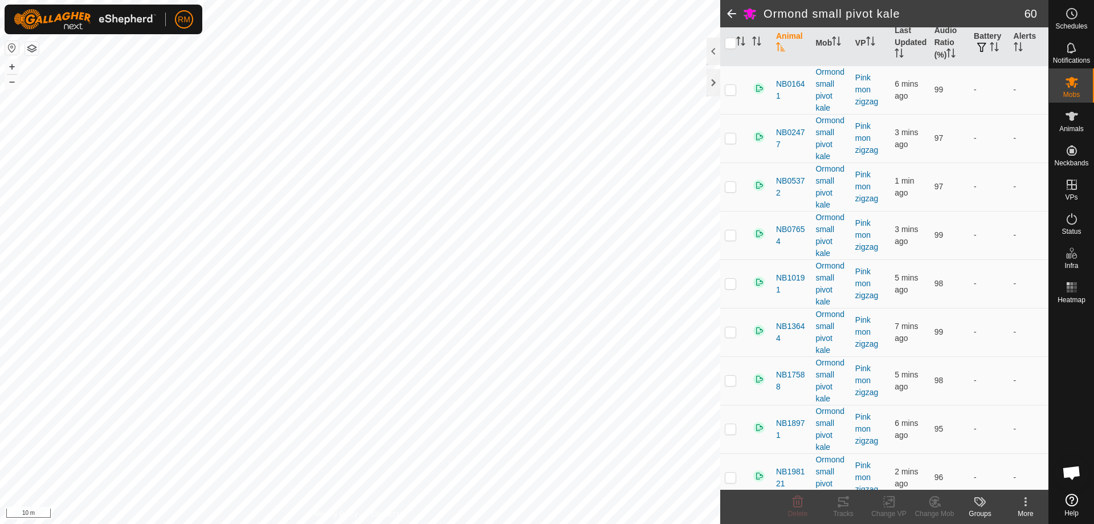
click at [730, 13] on span at bounding box center [732, 13] width 23 height 27
